Goal: Information Seeking & Learning: Learn about a topic

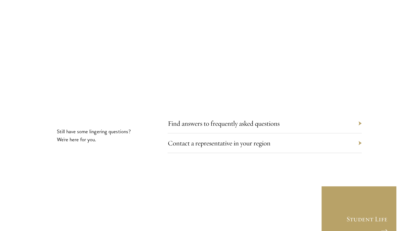
scroll to position [3045, 0]
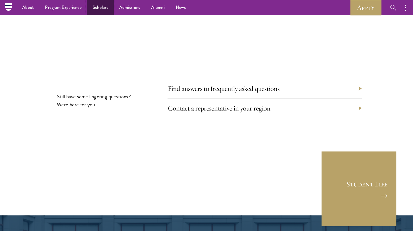
click at [101, 7] on link "Scholars" at bounding box center [100, 7] width 27 height 15
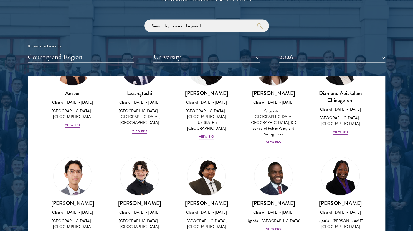
scroll to position [25, 0]
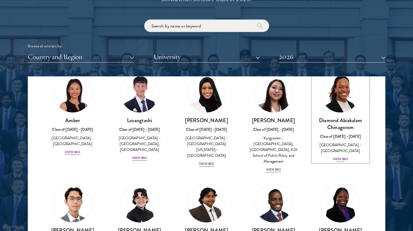
click at [344, 106] on img at bounding box center [340, 93] width 42 height 42
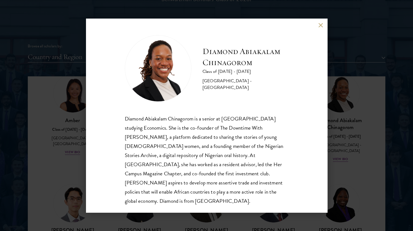
scroll to position [1, 0]
click at [52, 167] on div "Diamond Abiakalam [GEOGRAPHIC_DATA] Class of [DATE] - [DATE] [GEOGRAPHIC_DATA] …" at bounding box center [206, 115] width 413 height 231
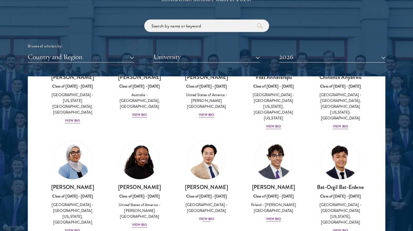
scroll to position [277, 0]
click at [139, 154] on img at bounding box center [139, 160] width 42 height 42
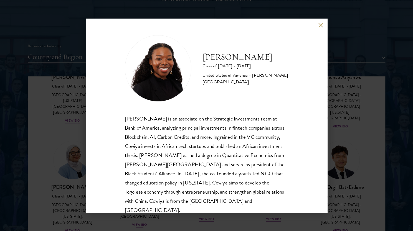
scroll to position [10, 0]
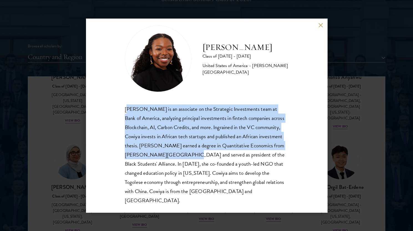
drag, startPoint x: 127, startPoint y: 108, endPoint x: 177, endPoint y: 158, distance: 71.2
click at [177, 158] on div "[PERSON_NAME] is an associate on the Strategic Investments team at Bank of Amer…" at bounding box center [207, 155] width 164 height 101
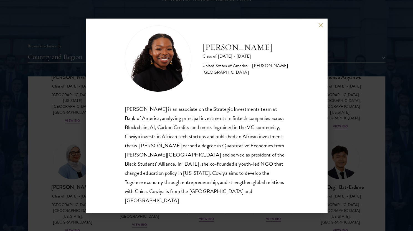
click at [152, 175] on div "[PERSON_NAME] is an associate on the Strategic Investments team at Bank of Amer…" at bounding box center [207, 155] width 164 height 101
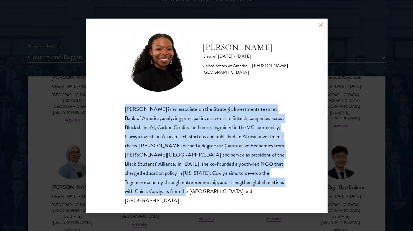
drag, startPoint x: 125, startPoint y: 108, endPoint x: 197, endPoint y: 197, distance: 114.5
click at [197, 197] on div "[PERSON_NAME] Class of [DATE] - [DATE] [GEOGRAPHIC_DATA] - [PERSON_NAME][GEOGRA…" at bounding box center [206, 116] width 241 height 194
copy div "[PERSON_NAME] is an associate on the Strategic Investments team at Bank of Amer…"
click at [321, 24] on button at bounding box center [320, 25] width 5 height 5
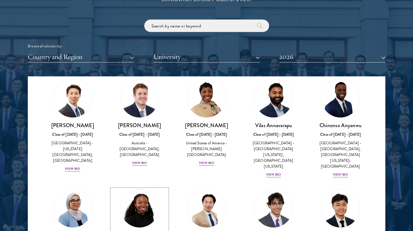
scroll to position [228, 0]
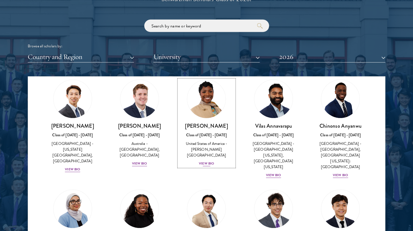
click at [206, 111] on img at bounding box center [206, 99] width 42 height 42
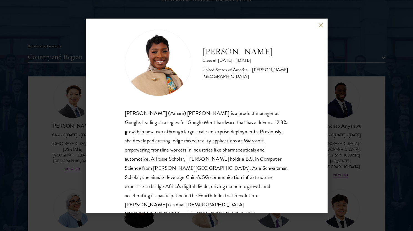
scroll to position [6, 0]
click at [64, 175] on div "[PERSON_NAME] Class of [DATE] - [DATE] [GEOGRAPHIC_DATA] - [PERSON_NAME][GEOGRA…" at bounding box center [206, 115] width 413 height 231
click at [61, 179] on div "[PERSON_NAME] Class of [DATE] - [DATE] [GEOGRAPHIC_DATA] - [PERSON_NAME][GEOGRA…" at bounding box center [206, 115] width 413 height 231
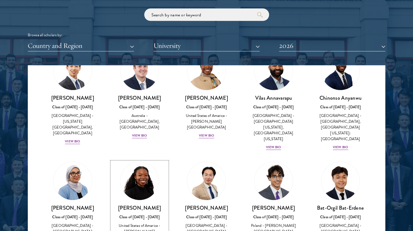
scroll to position [245, 0]
click at [340, 75] on img at bounding box center [340, 71] width 42 height 42
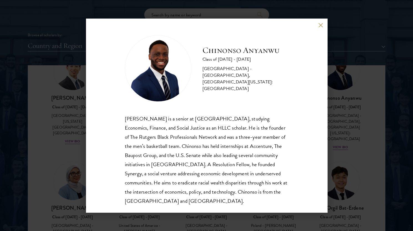
click at [320, 25] on button at bounding box center [320, 25] width 5 height 5
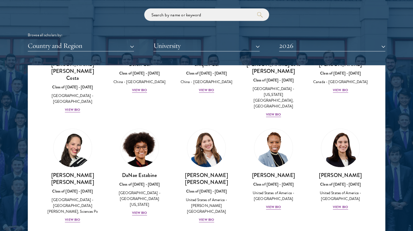
scroll to position [691, 0]
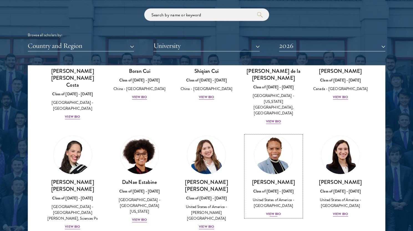
click at [269, 212] on div "View Bio" at bounding box center [273, 214] width 15 height 5
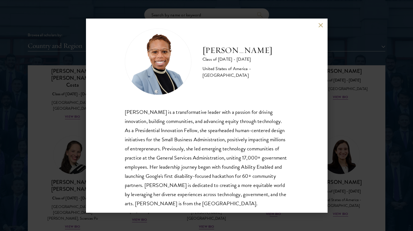
scroll to position [19, 0]
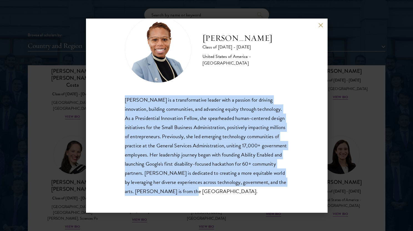
drag, startPoint x: 125, startPoint y: 100, endPoint x: 289, endPoint y: 204, distance: 194.3
click at [289, 204] on div "[PERSON_NAME] Class of [DATE] - [DATE] [GEOGRAPHIC_DATA] - [GEOGRAPHIC_DATA] [P…" at bounding box center [206, 116] width 241 height 194
